Goal: Information Seeking & Learning: Learn about a topic

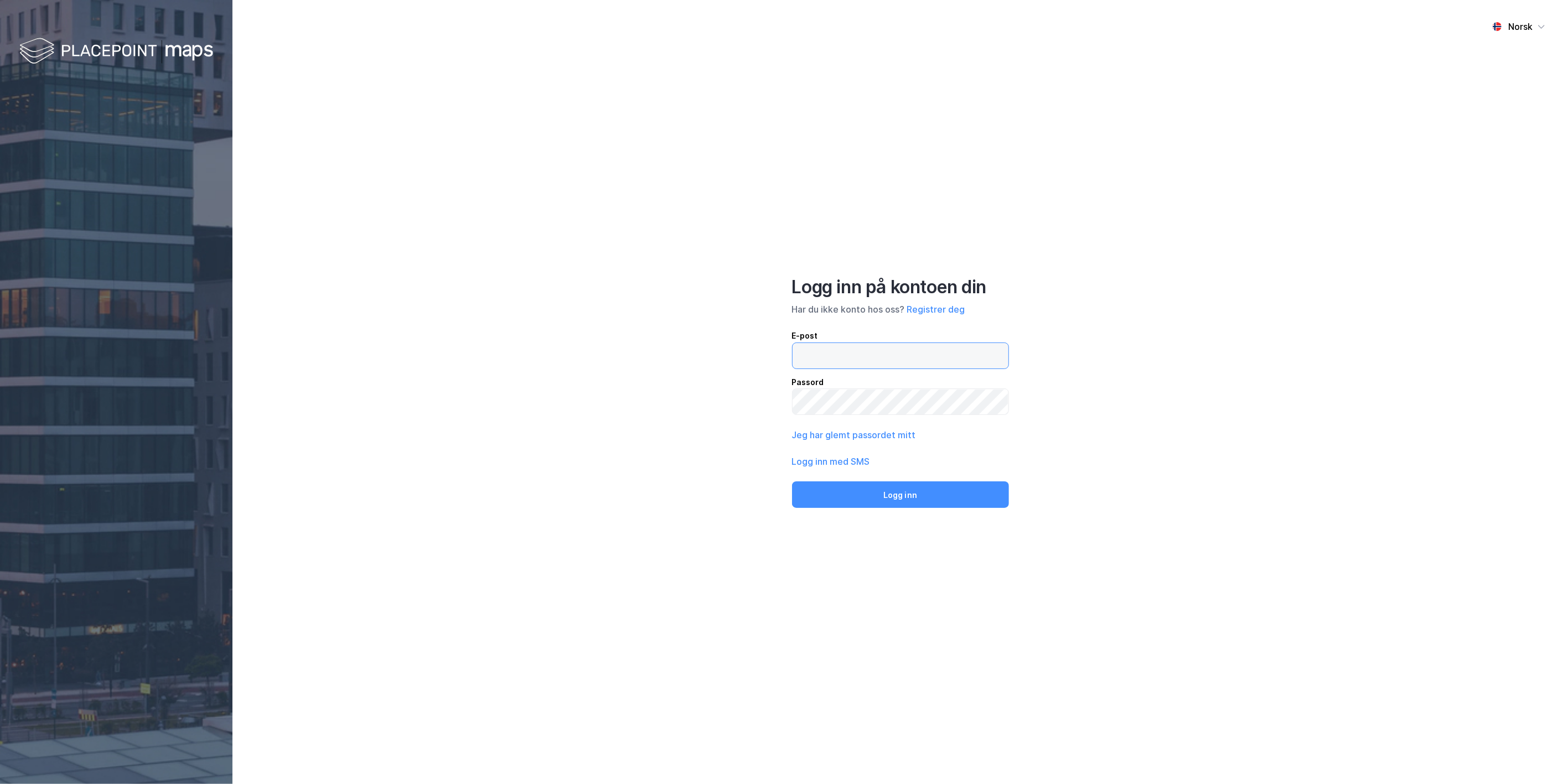
type input "[PERSON_NAME][EMAIL_ADDRESS][DOMAIN_NAME]"
click at [874, 480] on div "Logg inn på kontoen din Har du ikke konto hos oss? Registrer deg E-post [PERSON…" at bounding box center [901, 392] width 217 height 232
click at [875, 488] on button "Logg inn" at bounding box center [901, 495] width 217 height 27
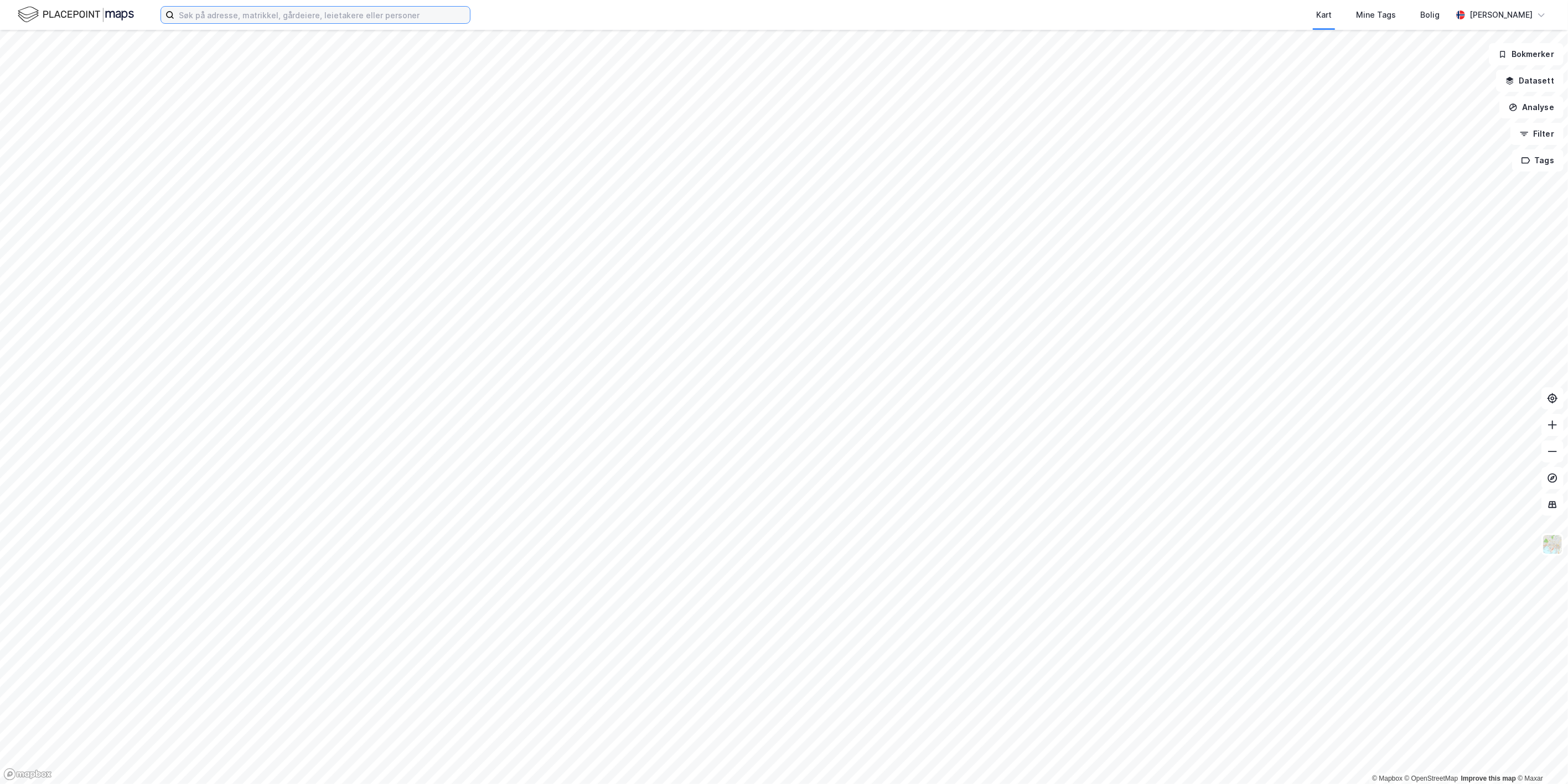
click at [196, 21] on input at bounding box center [322, 15] width 296 height 17
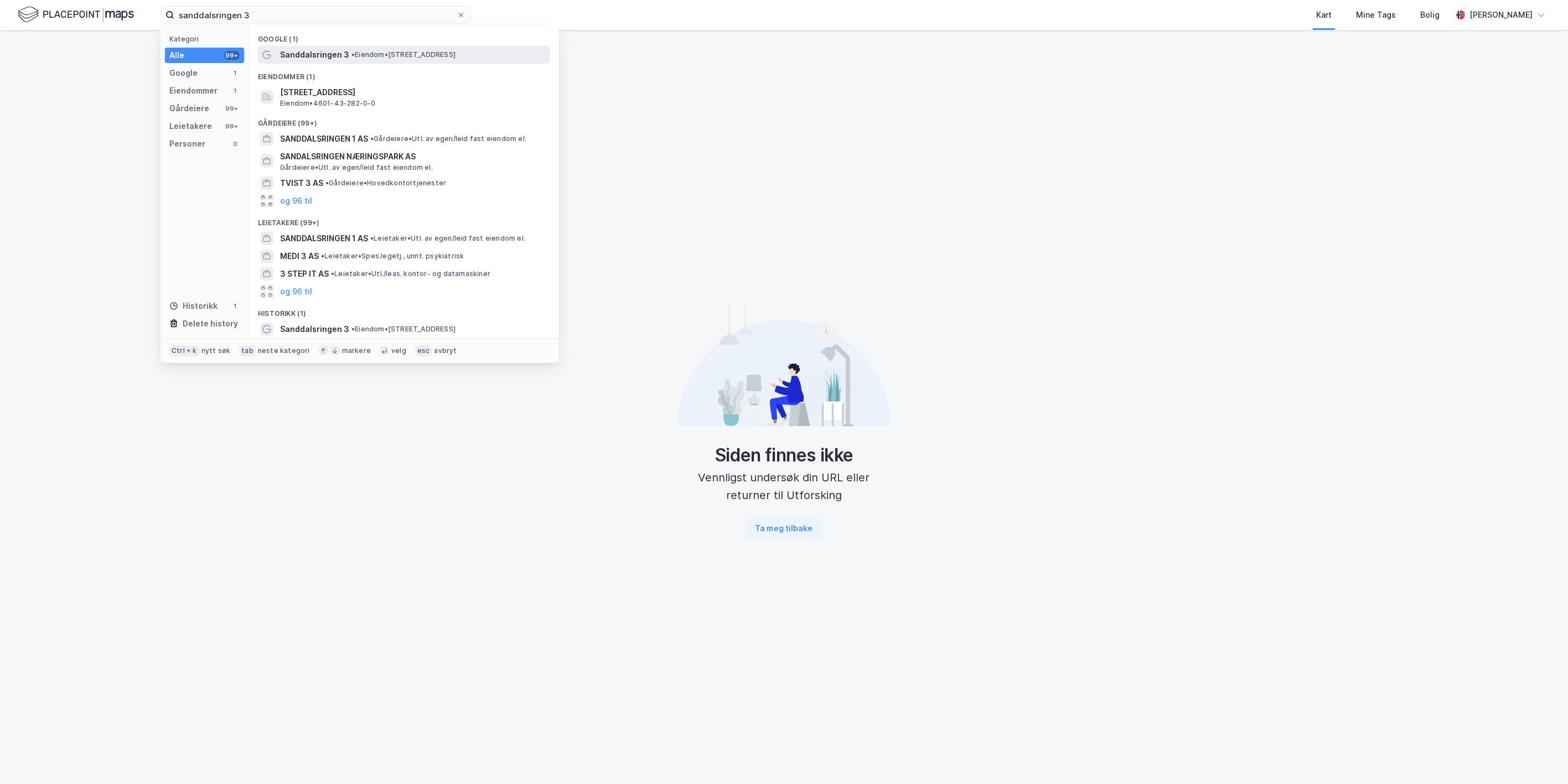
click at [386, 49] on div "Sanddalsringen 3 • Eiendom • [STREET_ADDRESS]" at bounding box center [414, 55] width 268 height 13
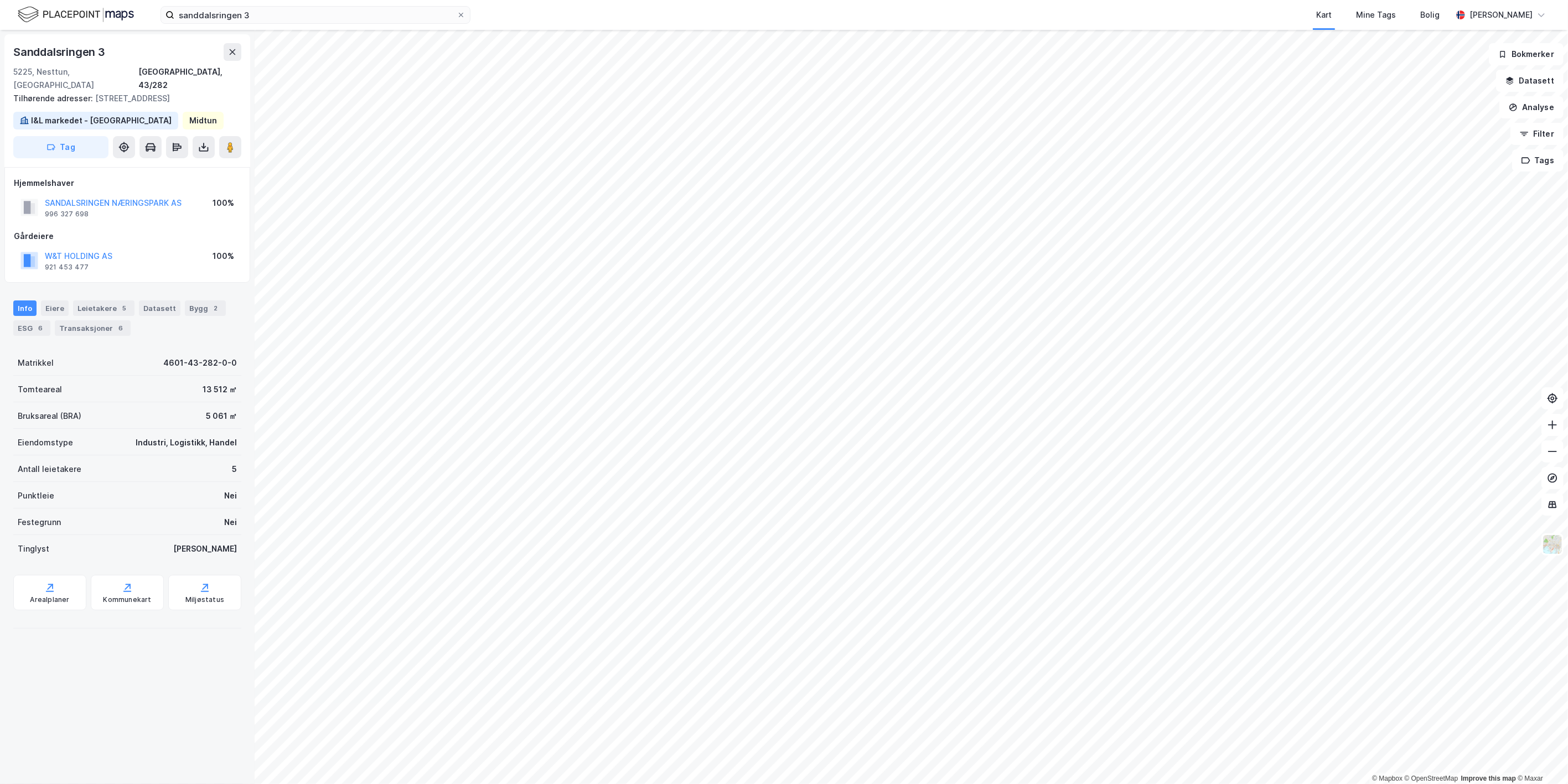
click at [156, 196] on div "SANDALSRINGEN NÆRINGSPARK AS" at bounding box center [113, 203] width 137 height 13
click at [0, 0] on button "SANDALSRINGEN NÆRINGSPARK AS" at bounding box center [0, 0] width 0 height 0
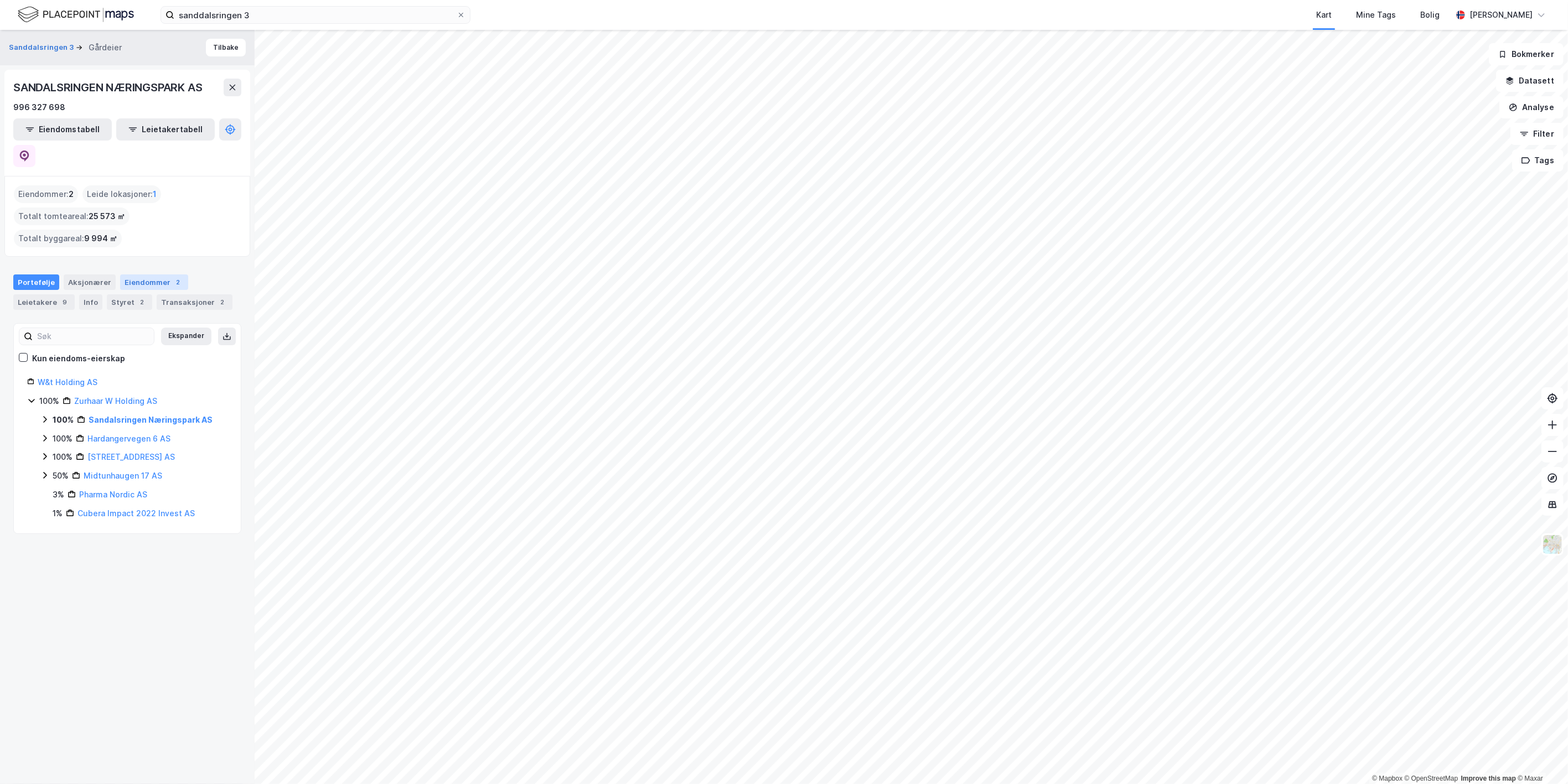
click at [129, 274] on div "Eiendommer 2" at bounding box center [154, 282] width 68 height 15
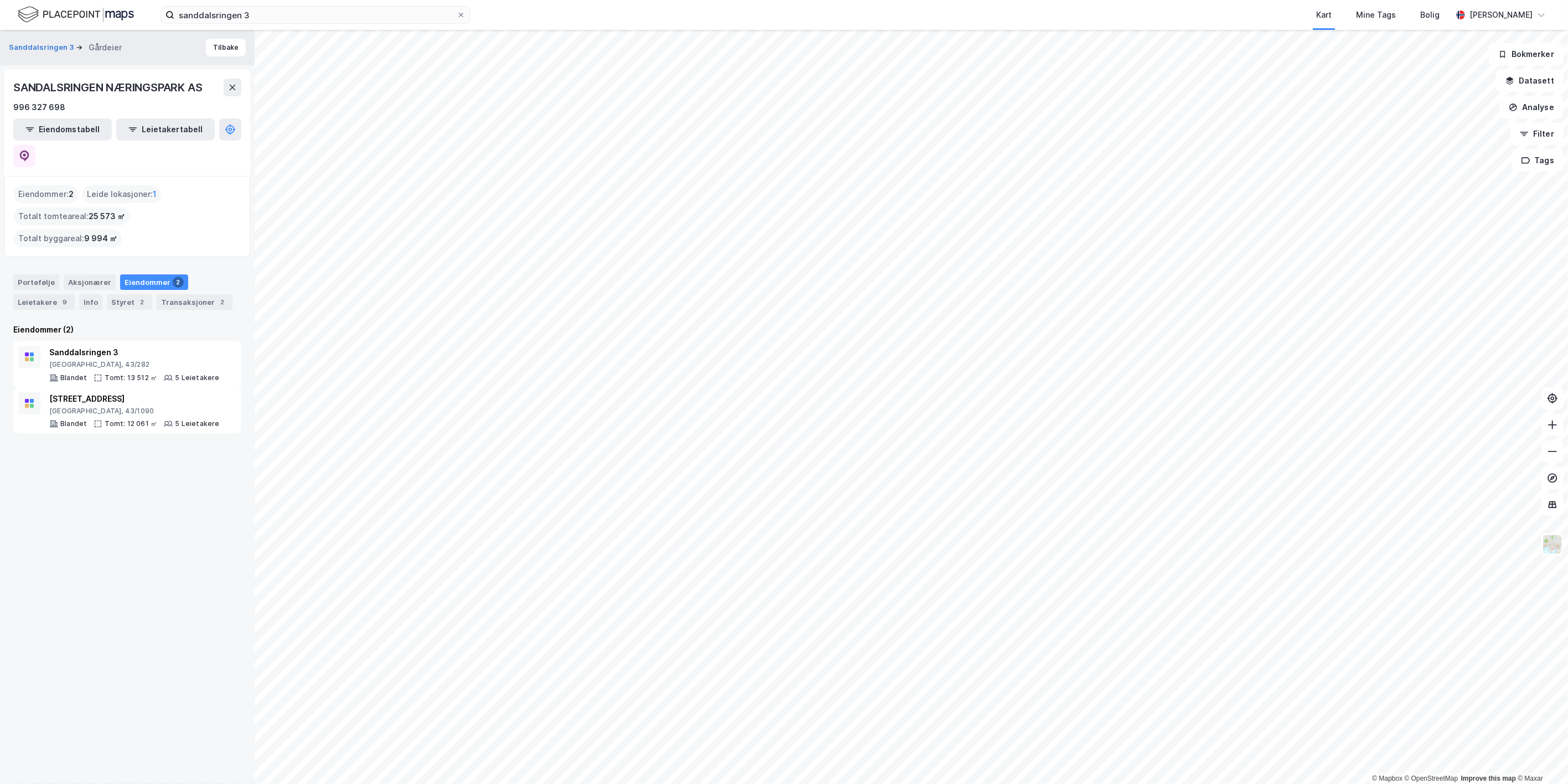
click at [75, 274] on div "Portefølje Aksjonærer Eiendommer 2 Leietakere 9 Info Styret 2 Transaksjoner 2" at bounding box center [127, 292] width 228 height 35
click at [81, 294] on div "Info" at bounding box center [91, 302] width 24 height 15
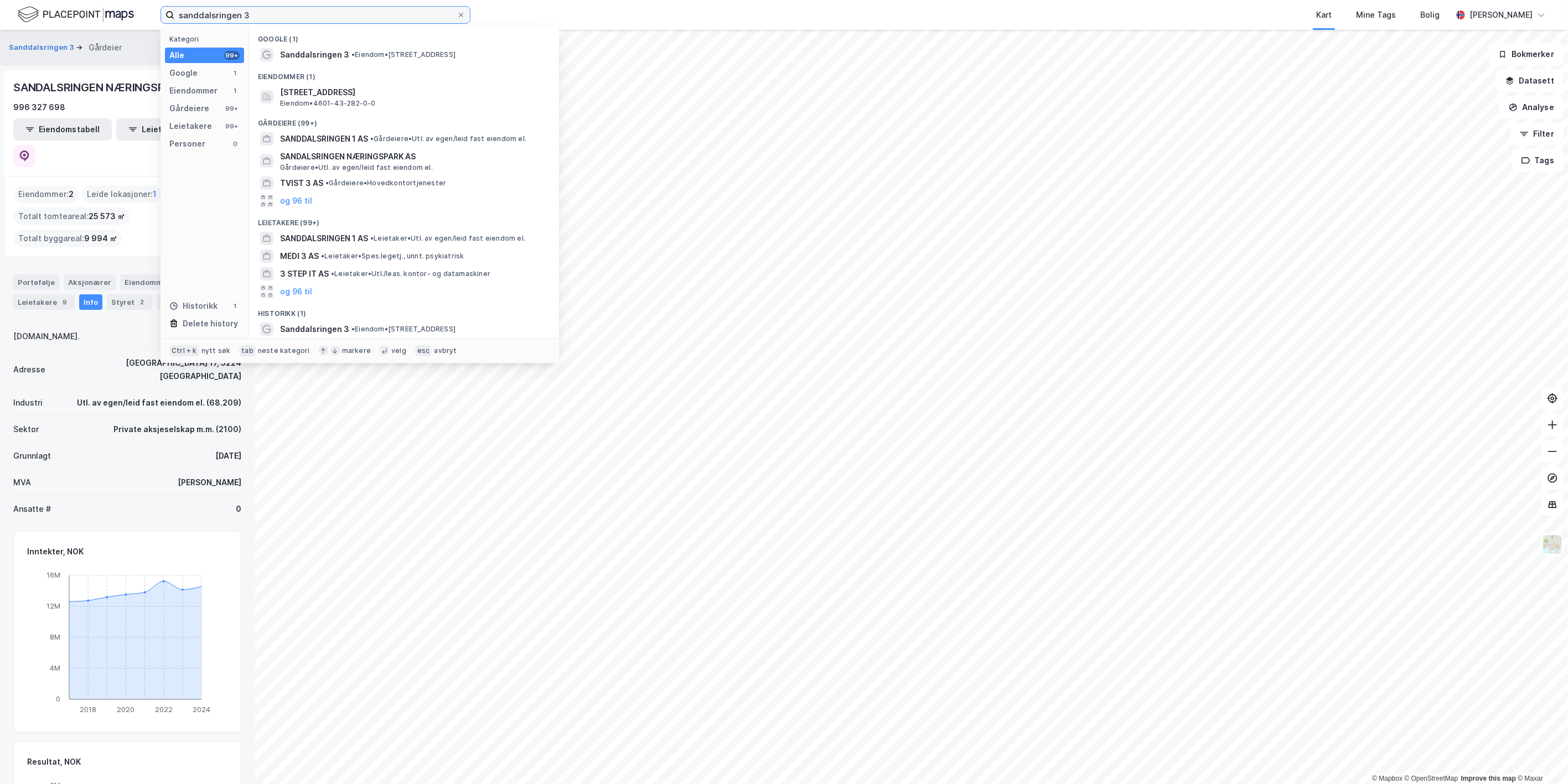
drag, startPoint x: 276, startPoint y: 12, endPoint x: 113, endPoint y: 6, distance: 163.1
click at [113, 6] on div "sanddalsringen 3 Kategori Alle 99+ Google 1 Eiendommer 1 Gårdeiere 99+ Leietake…" at bounding box center [784, 15] width 1568 height 30
paste input "Hardangerveien 68 AS"
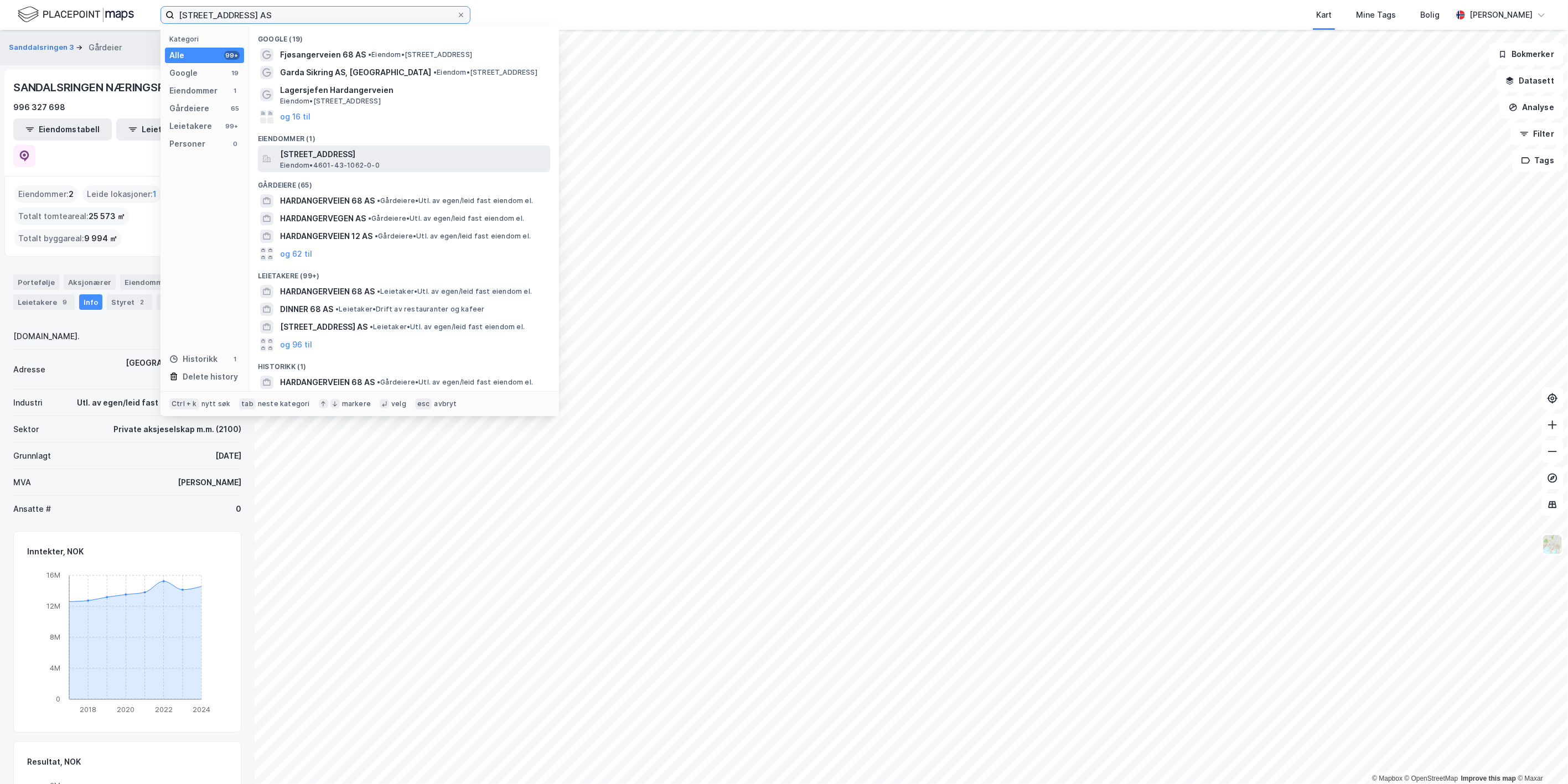
type input "Hardangerveien 68 AS"
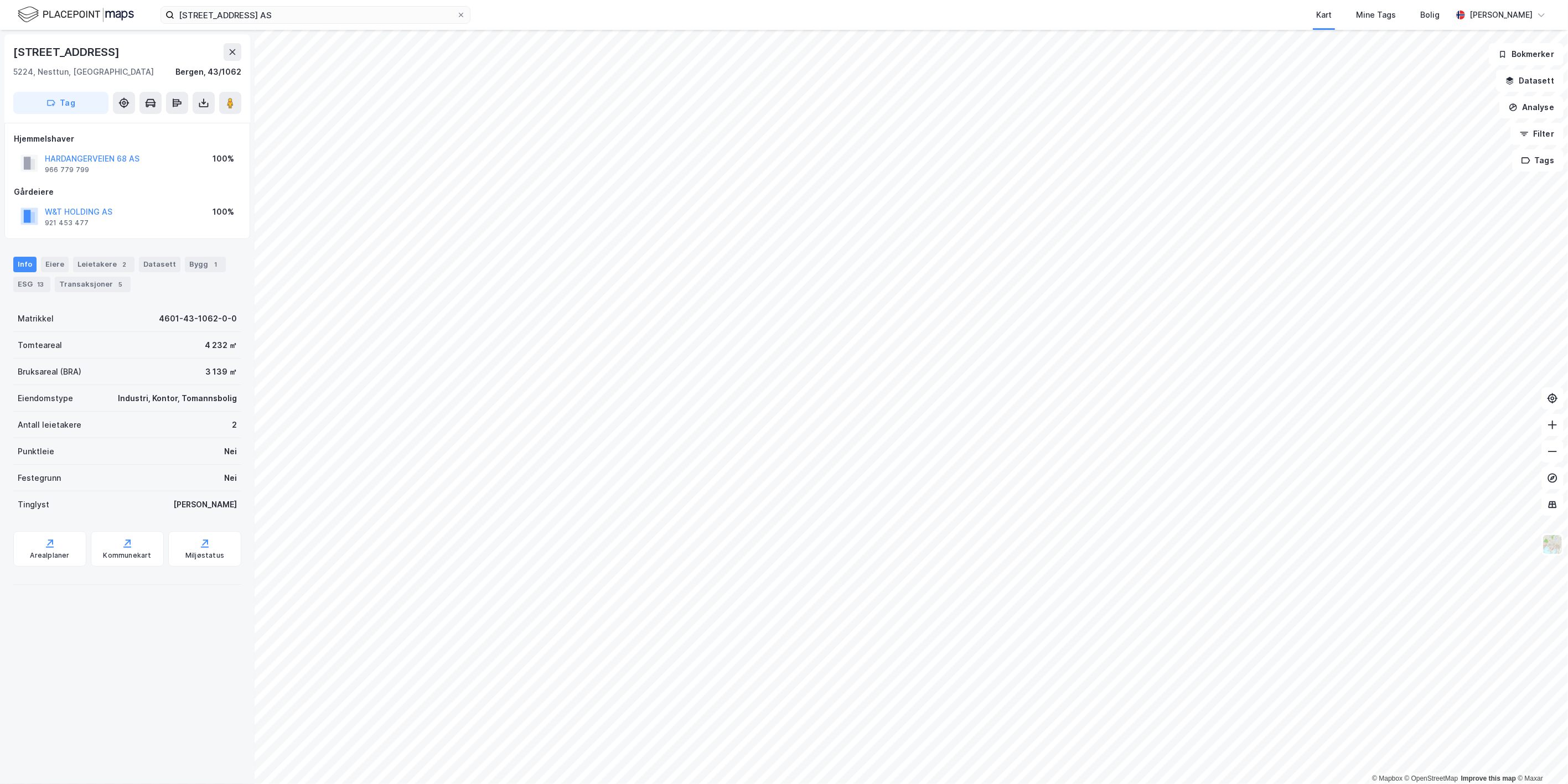
drag, startPoint x: 145, startPoint y: 59, endPoint x: -3, endPoint y: 56, distance: 148.0
click at [0, 56] on html "Hardangerveien 68 AS Kart Mine Tags Bolig William August Ødegård © Mapbox © Ope…" at bounding box center [784, 392] width 1568 height 784
copy div "© Mapbox © OpenStreetMap Improve this map © Maxar Hardangervegen 68"
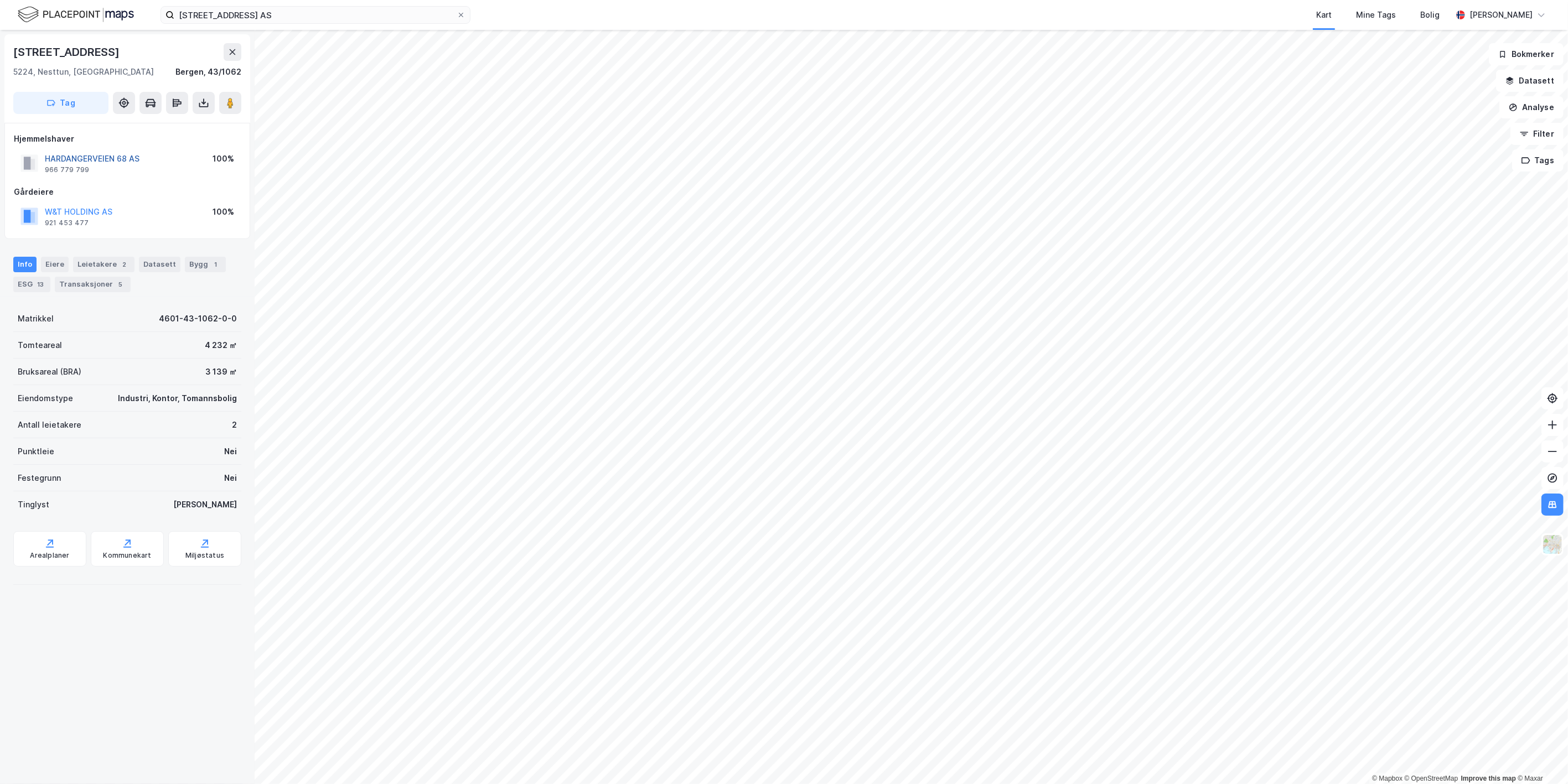
click at [0, 0] on button "HARDANGERVEIEN 68 AS" at bounding box center [0, 0] width 0 height 0
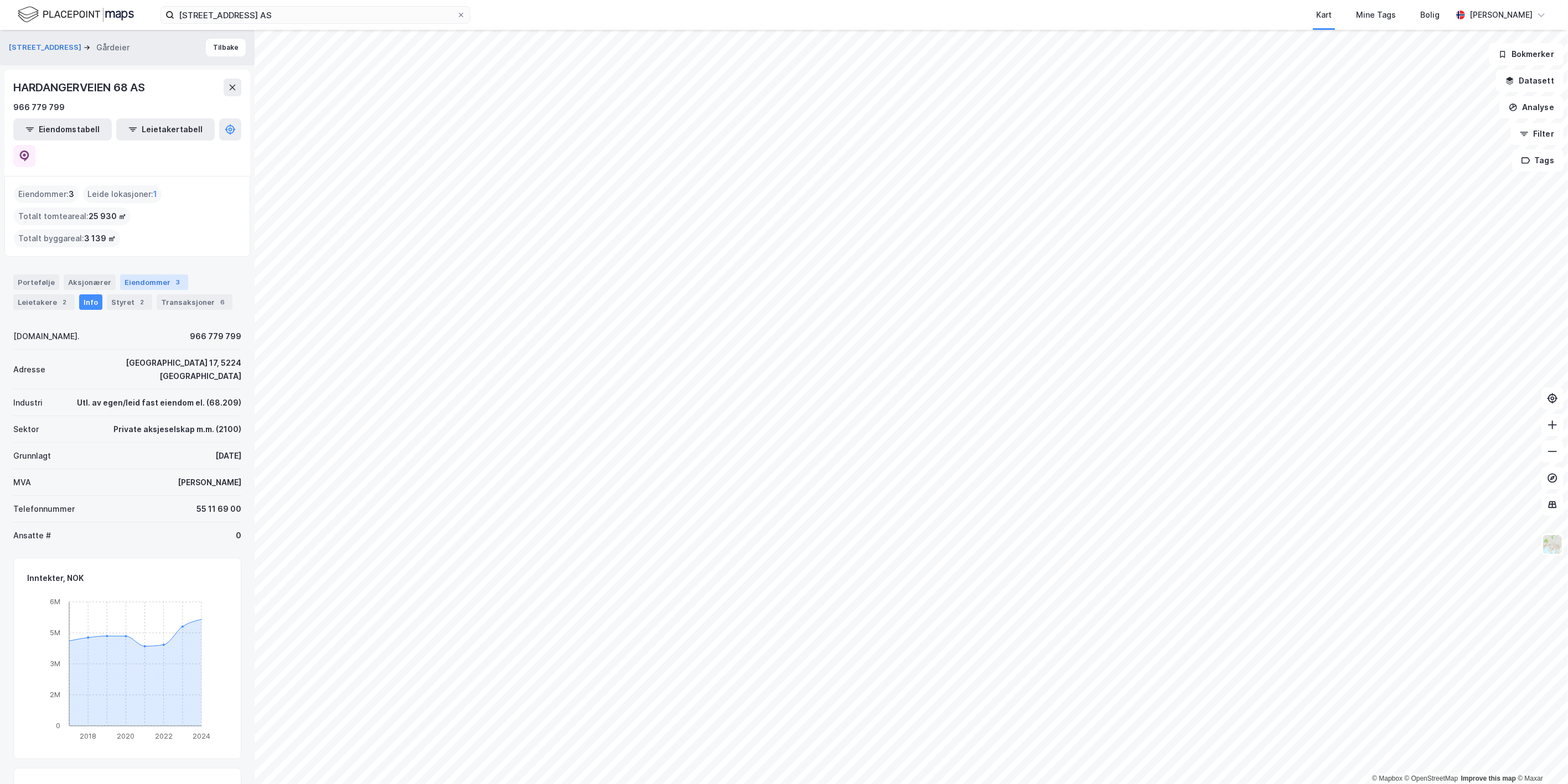
click at [132, 274] on div "Eiendommer 3" at bounding box center [154, 282] width 68 height 15
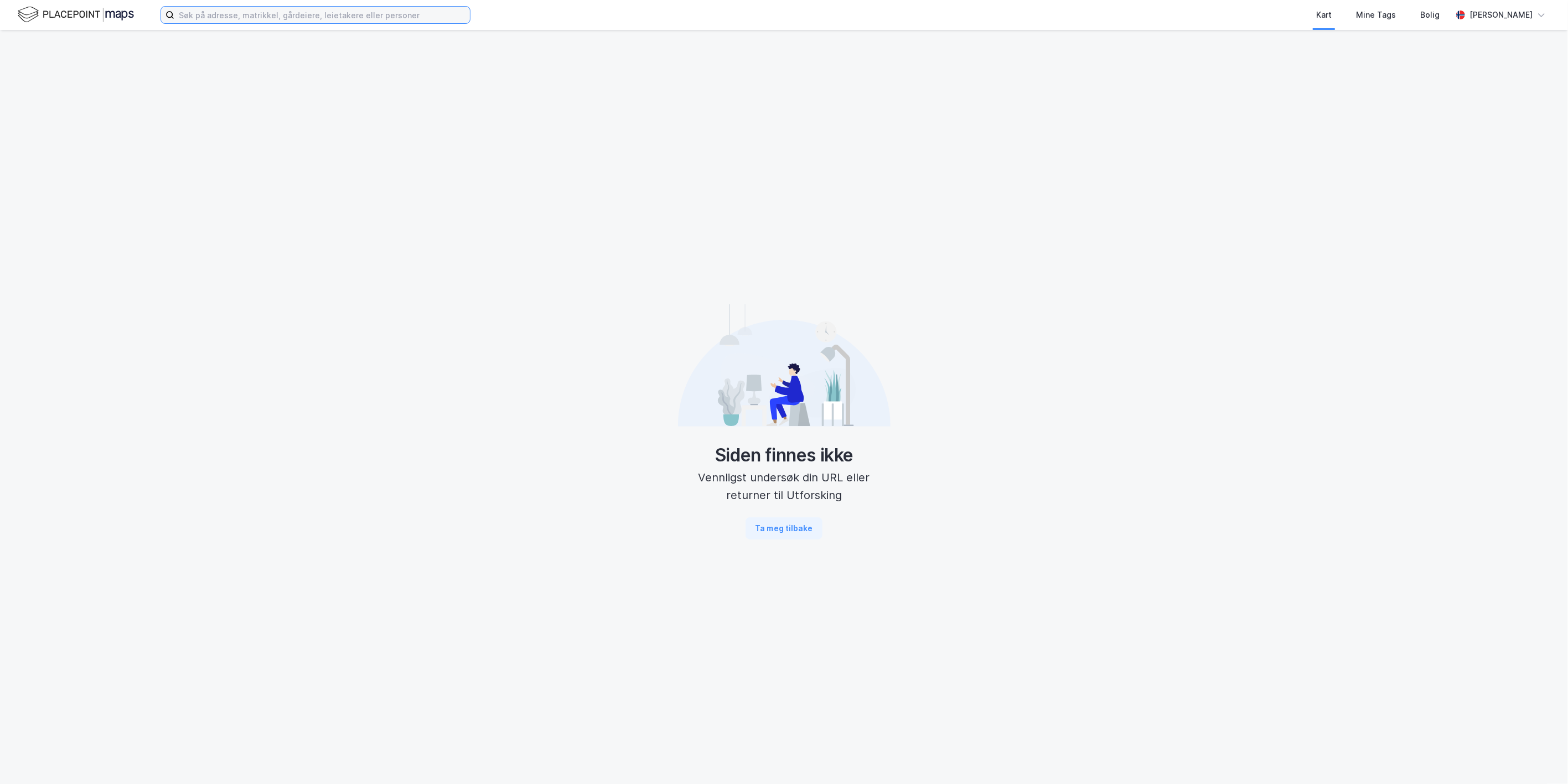
click at [245, 14] on input at bounding box center [322, 15] width 296 height 17
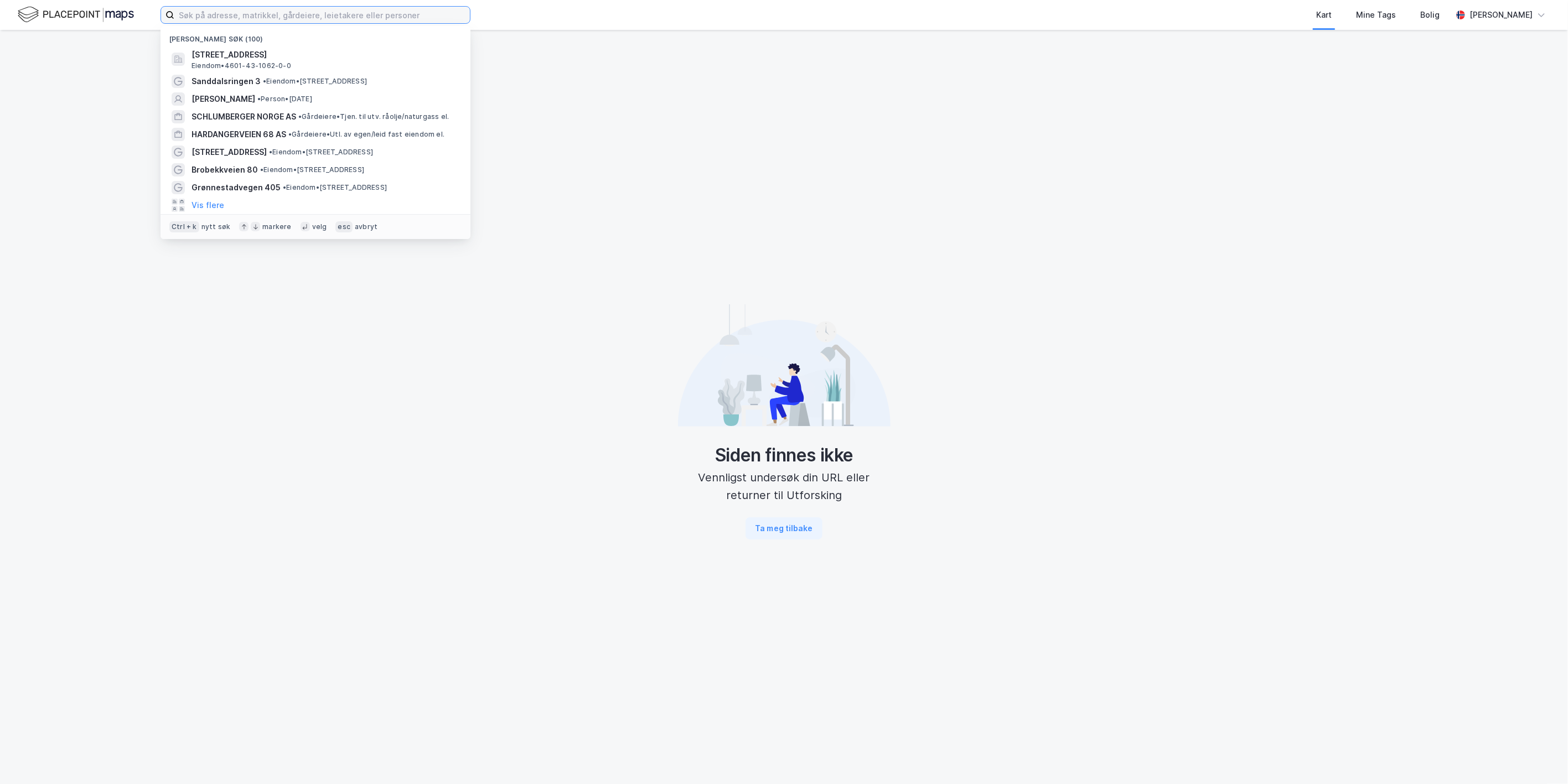
paste input "[GEOGRAPHIC_DATA] 17"
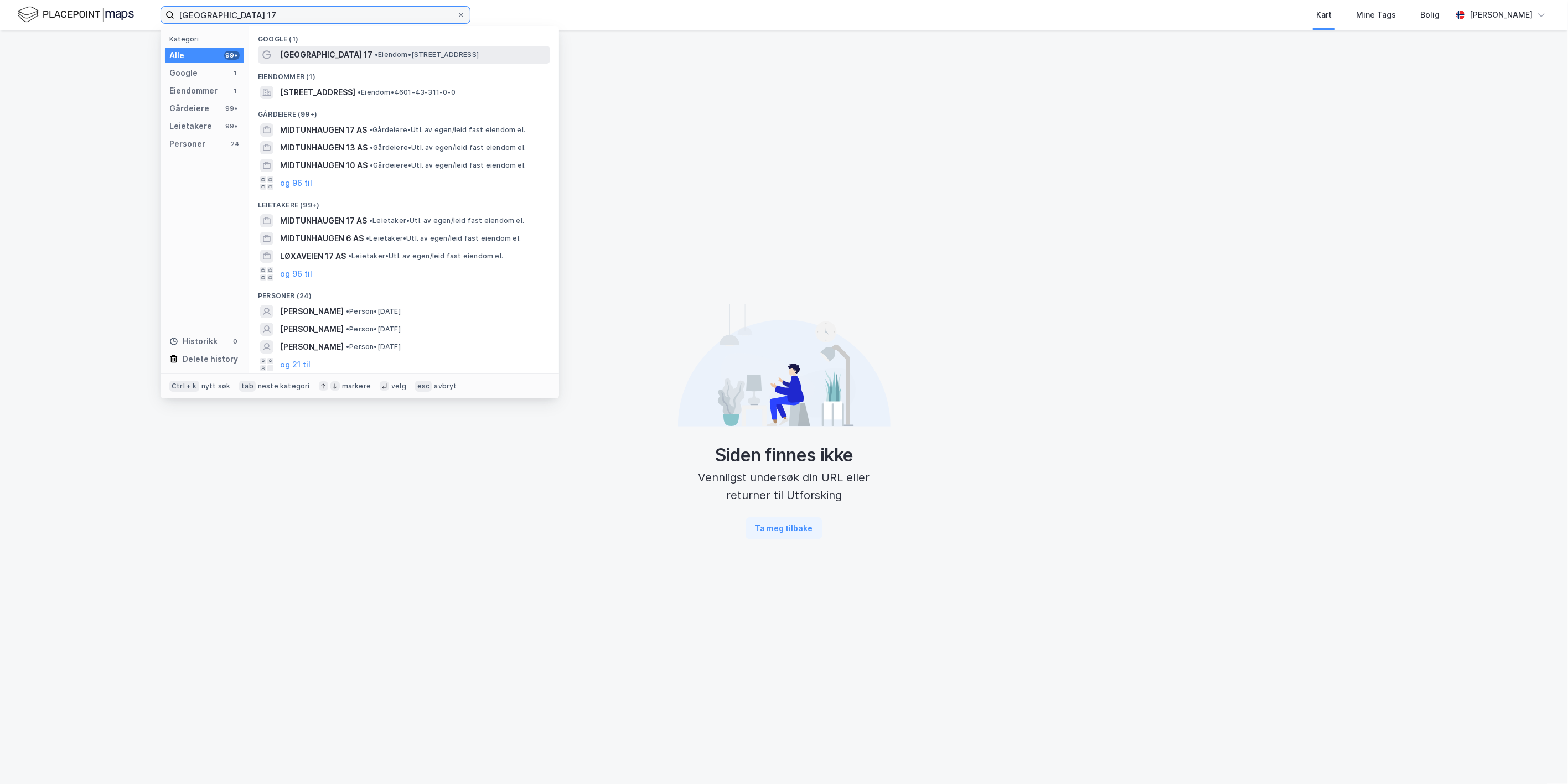
type input "[GEOGRAPHIC_DATA] 17"
click at [328, 58] on span "[GEOGRAPHIC_DATA] 17" at bounding box center [326, 55] width 92 height 13
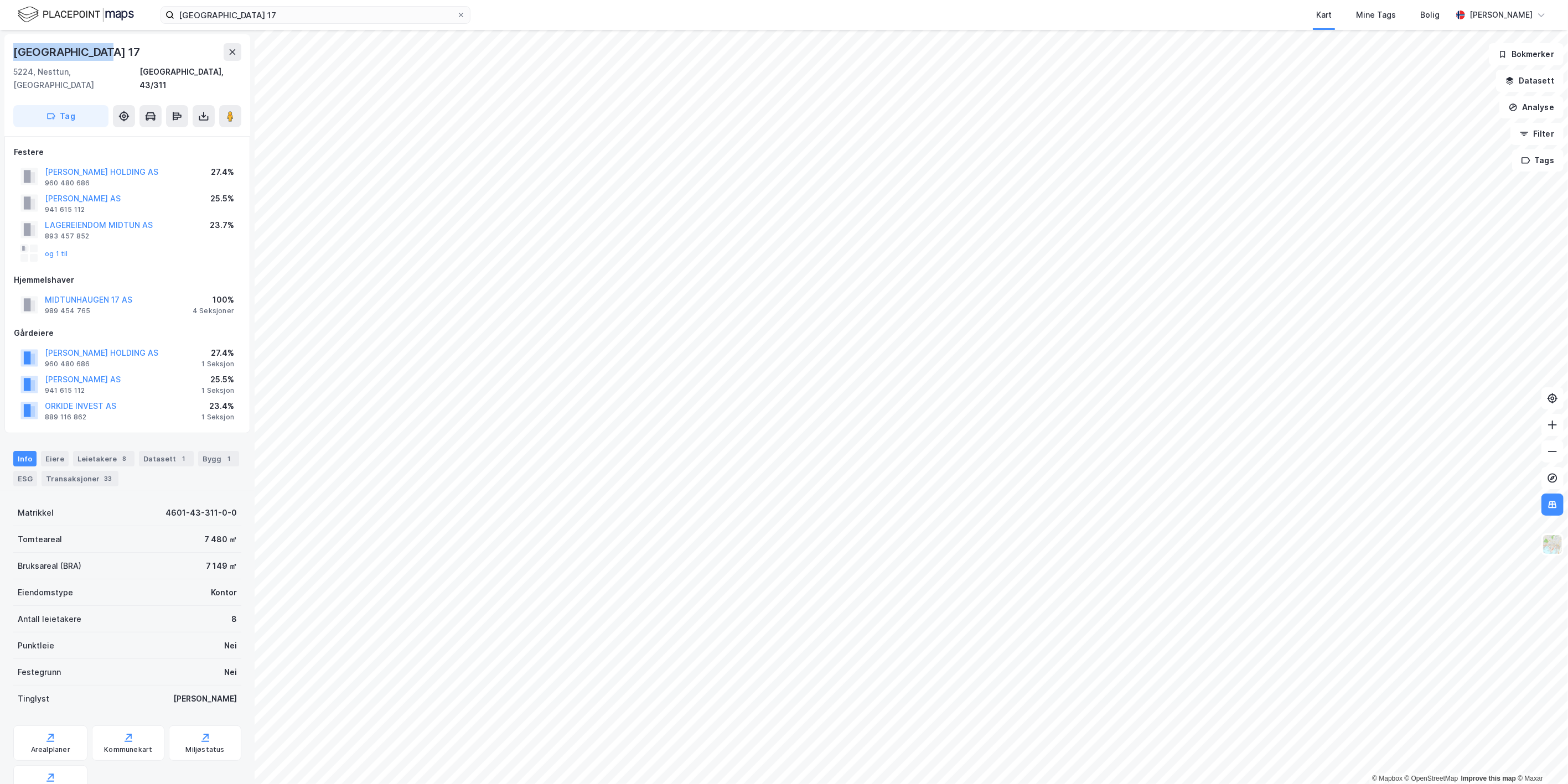
drag, startPoint x: 109, startPoint y: 54, endPoint x: 15, endPoint y: 58, distance: 94.1
click at [15, 58] on div "[GEOGRAPHIC_DATA] 17" at bounding box center [127, 52] width 228 height 18
copy div "[GEOGRAPHIC_DATA] 17"
